Goal: Task Accomplishment & Management: Manage account settings

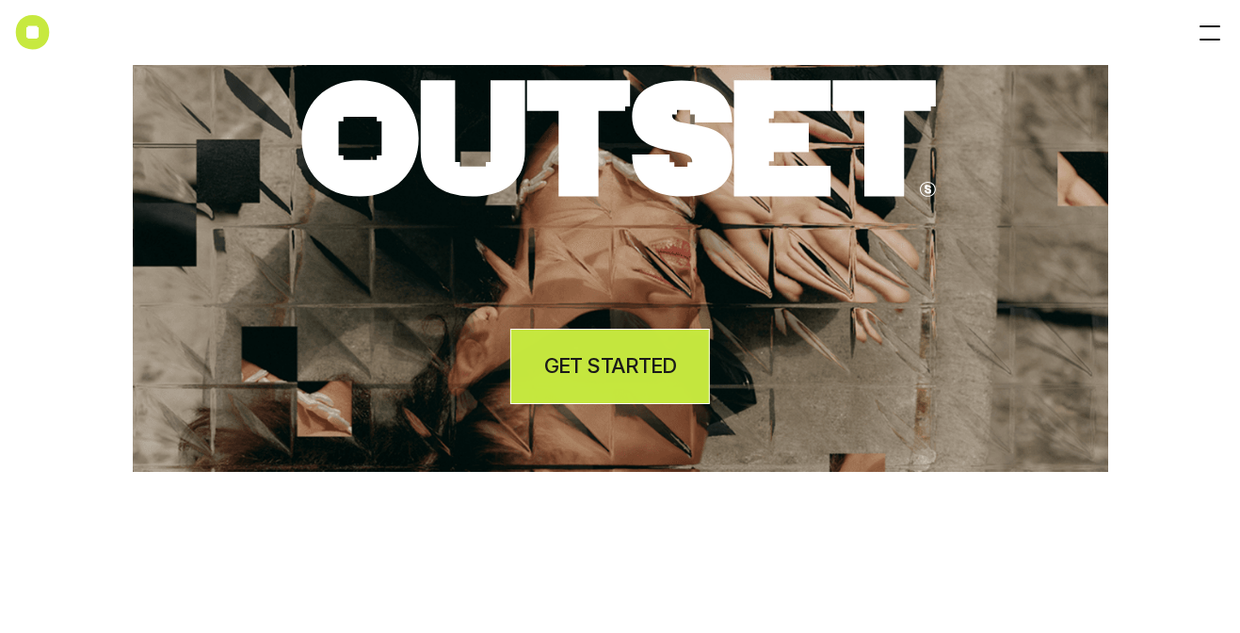
click at [647, 366] on h4 "GET STARTED" at bounding box center [610, 365] width 132 height 29
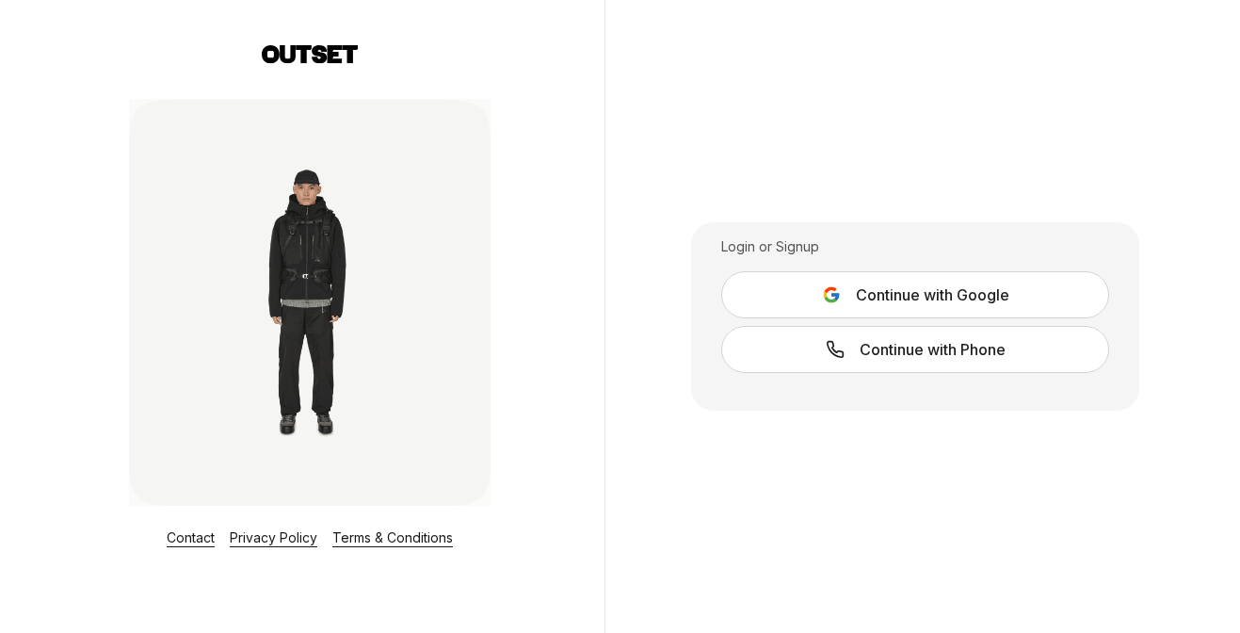
click at [964, 297] on span "Continue with Google" at bounding box center [932, 294] width 153 height 23
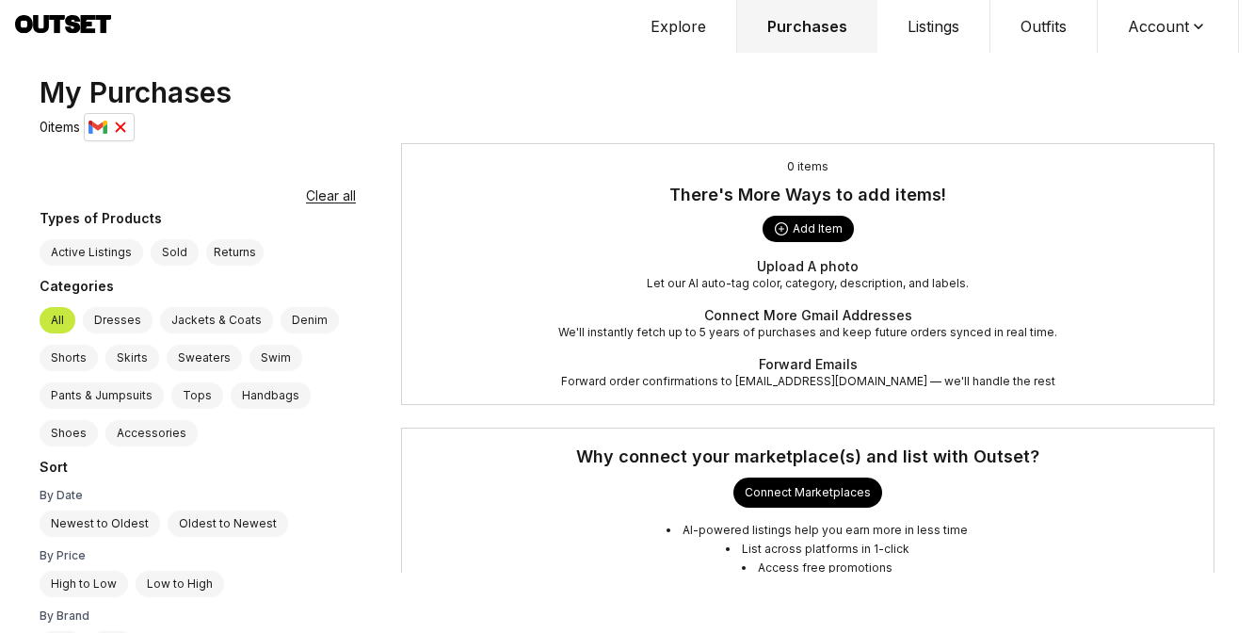
click at [106, 130] on img at bounding box center [97, 128] width 19 height 16
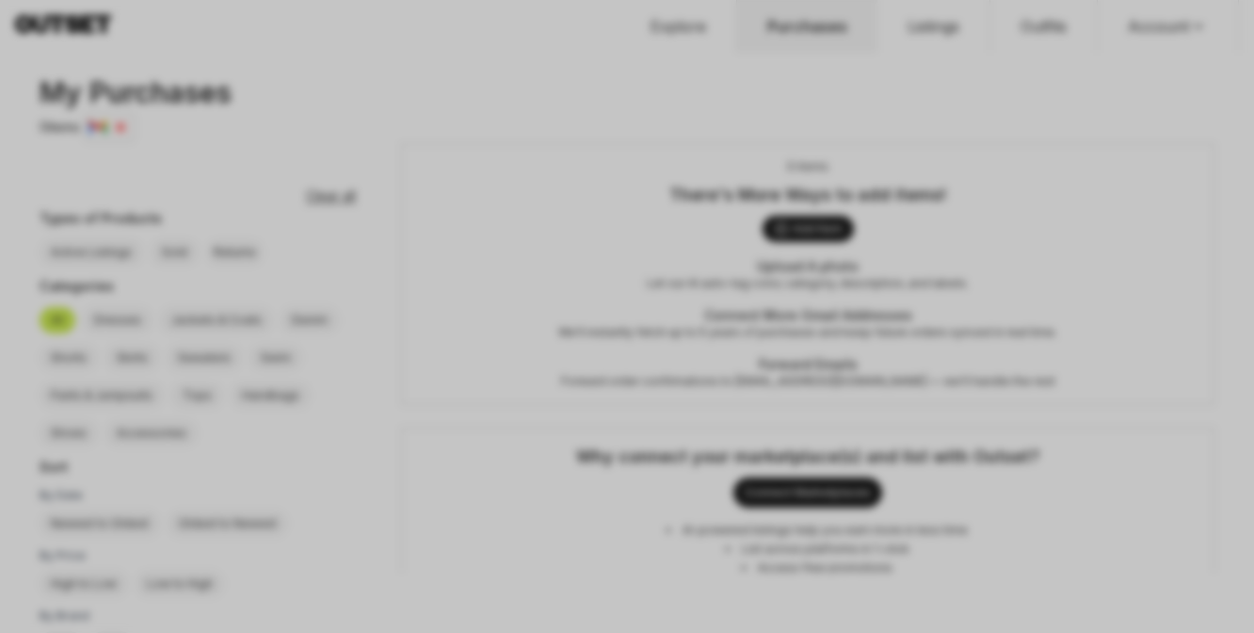
click at [1023, 377] on div at bounding box center [627, 316] width 1254 height 633
click at [399, 159] on div at bounding box center [627, 316] width 1254 height 633
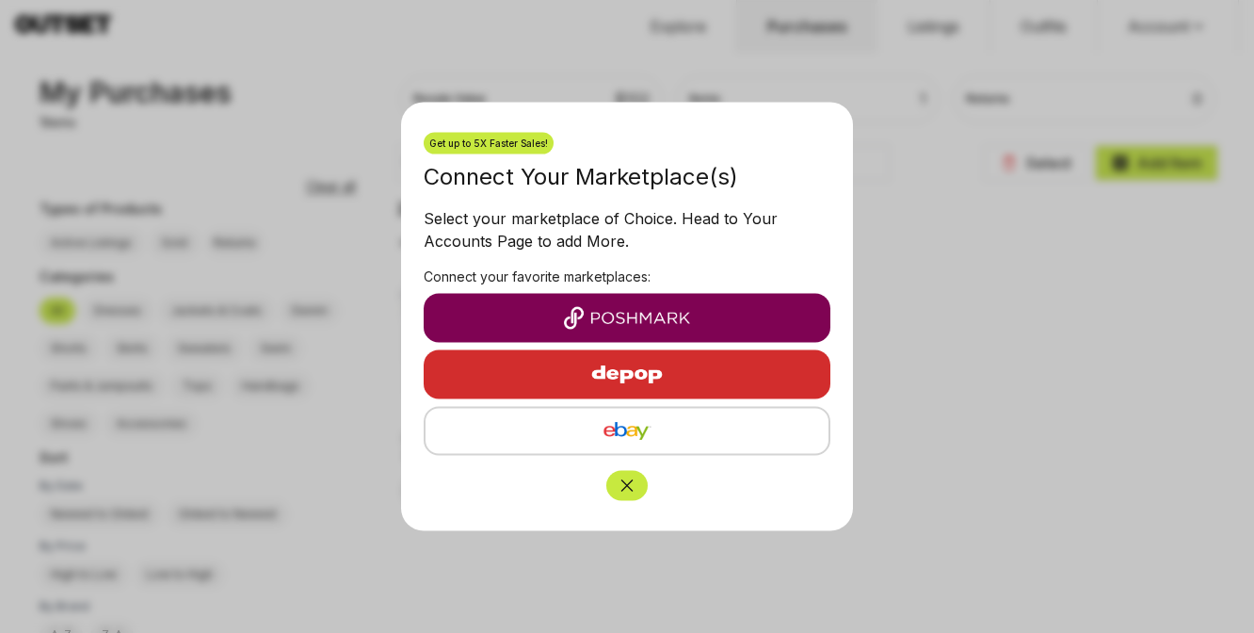
click at [634, 490] on icon "Close" at bounding box center [627, 485] width 19 height 19
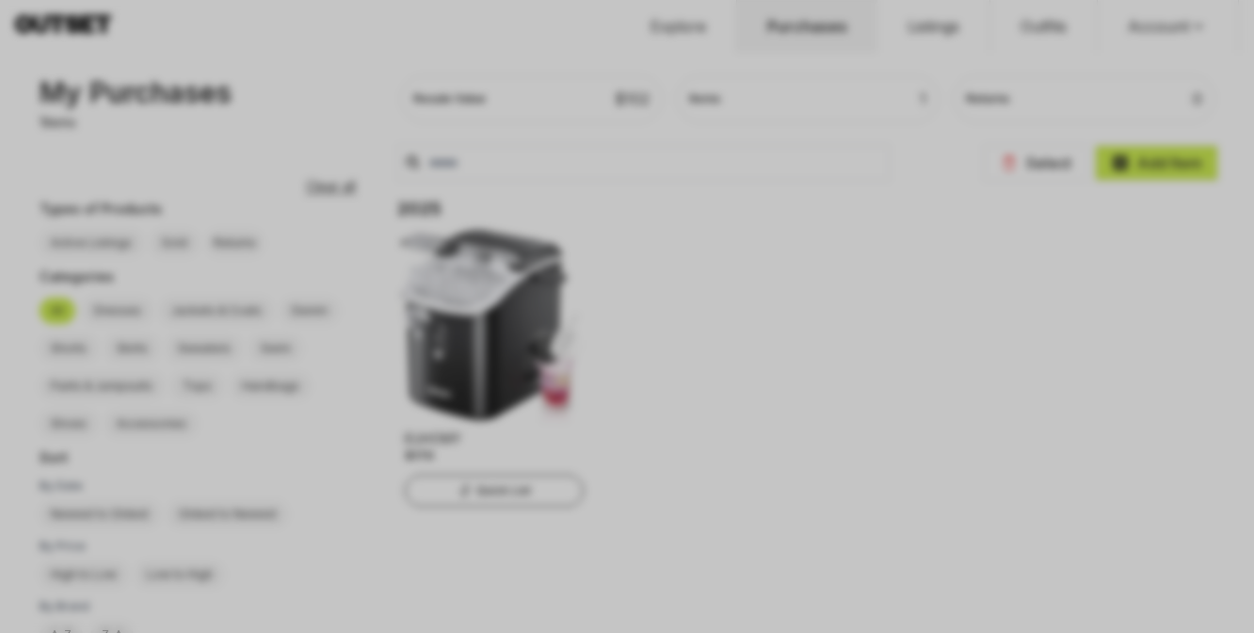
click at [989, 300] on div at bounding box center [627, 316] width 1254 height 633
click at [564, 287] on div at bounding box center [627, 316] width 1254 height 633
click at [427, 265] on div at bounding box center [627, 316] width 1254 height 633
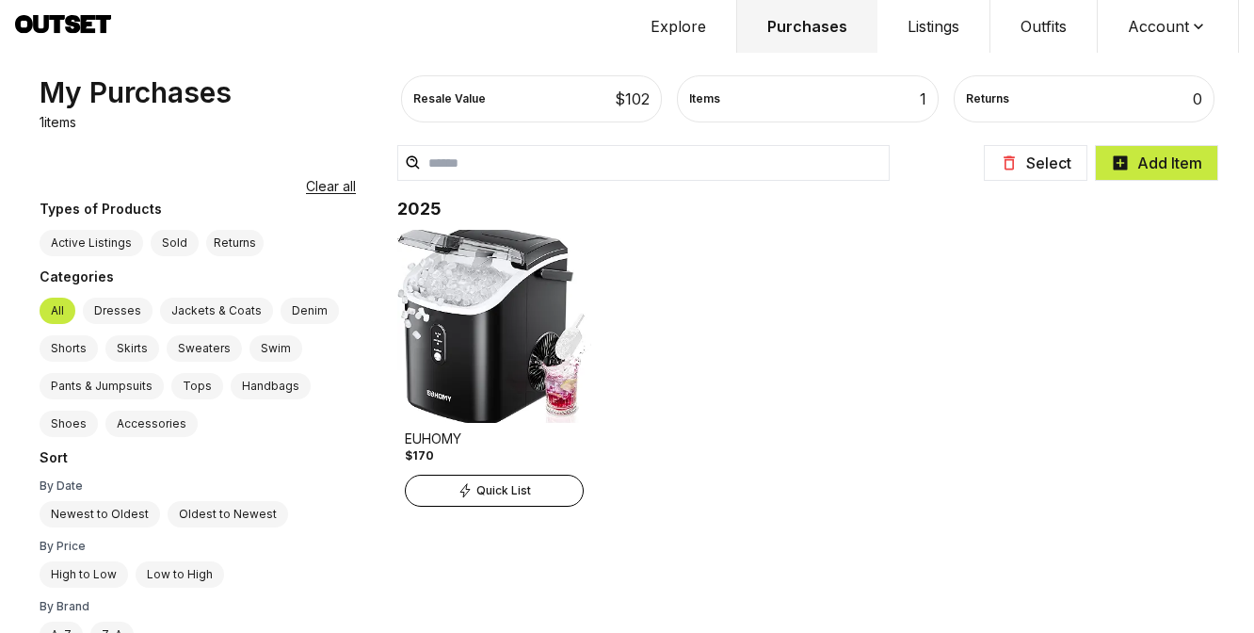
click at [87, 101] on div "My Purchases" at bounding box center [136, 92] width 192 height 34
click at [746, 29] on button "Purchases" at bounding box center [807, 26] width 140 height 53
click at [987, 8] on button "Listings" at bounding box center [933, 26] width 113 height 53
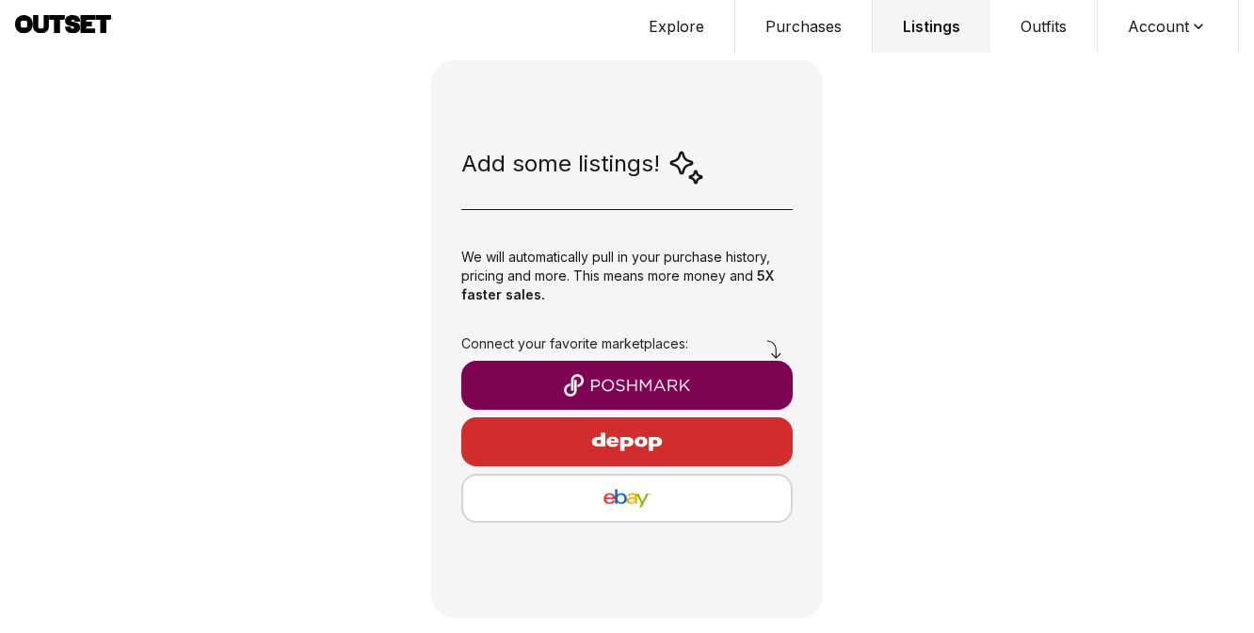
click at [1045, 32] on button "Outfits" at bounding box center [1043, 26] width 107 height 53
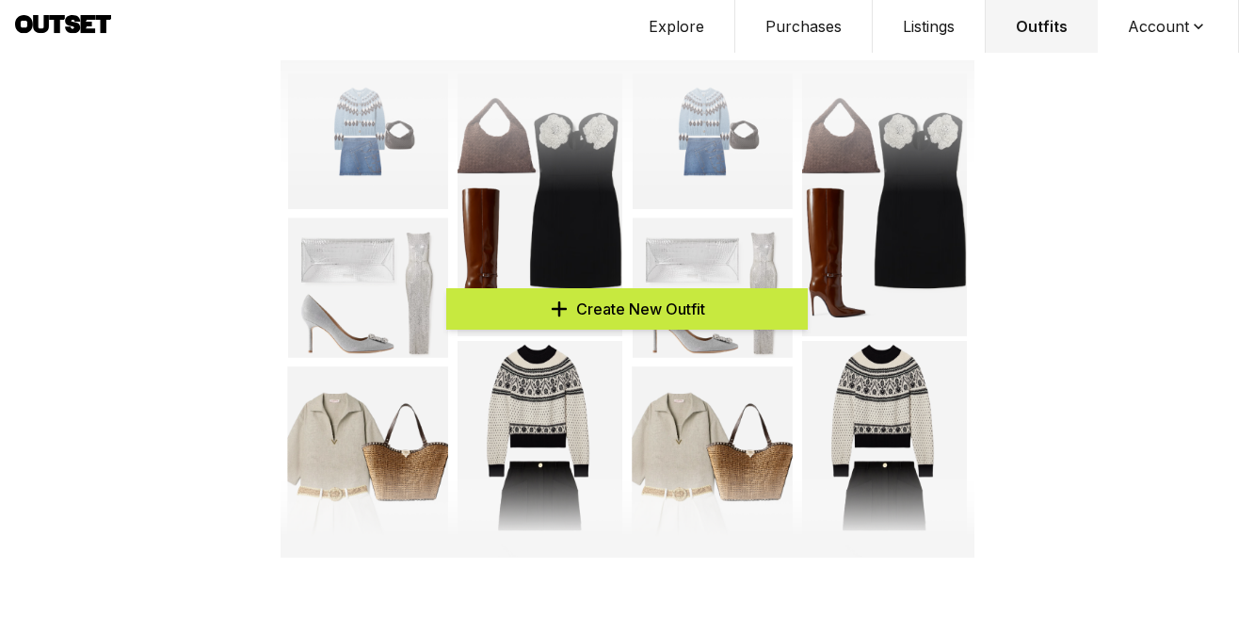
click at [1205, 23] on icon at bounding box center [1198, 26] width 19 height 19
click at [1153, 57] on span "Profile" at bounding box center [1156, 62] width 166 height 34
